Goal: Use online tool/utility: Use online tool/utility

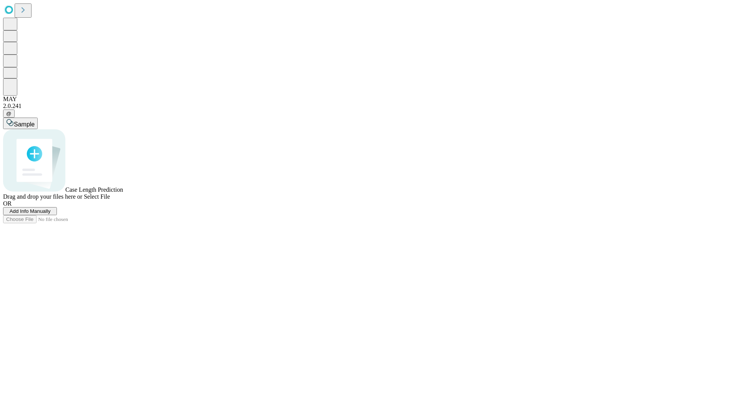
click at [110, 200] on span "Select File" at bounding box center [97, 196] width 26 height 7
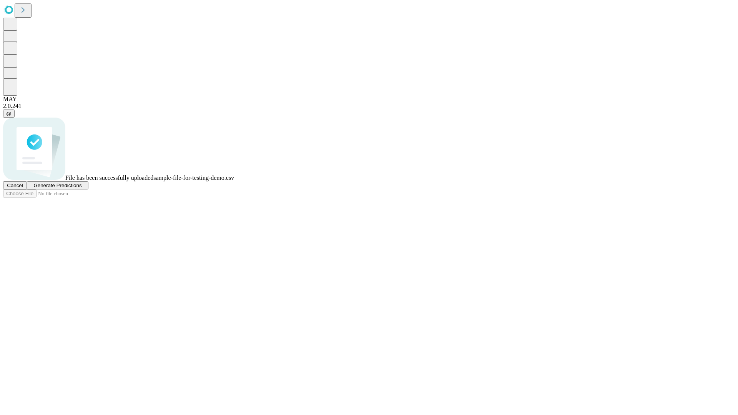
click at [81, 188] on span "Generate Predictions" at bounding box center [57, 185] width 48 height 6
